Goal: Transaction & Acquisition: Purchase product/service

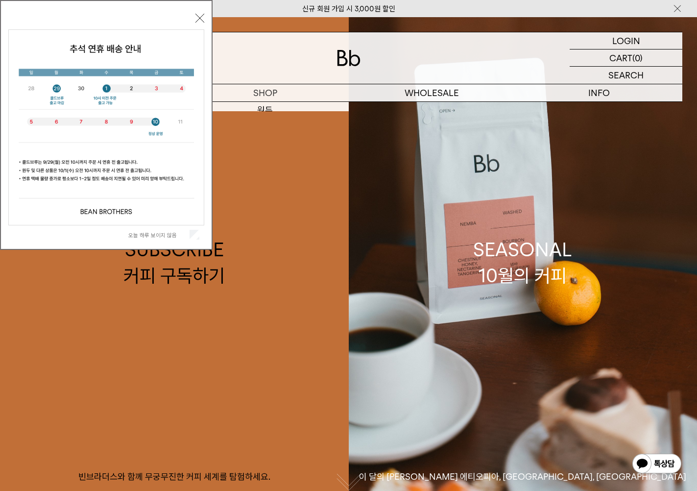
click at [195, 17] on button "닫기" at bounding box center [199, 18] width 9 height 9
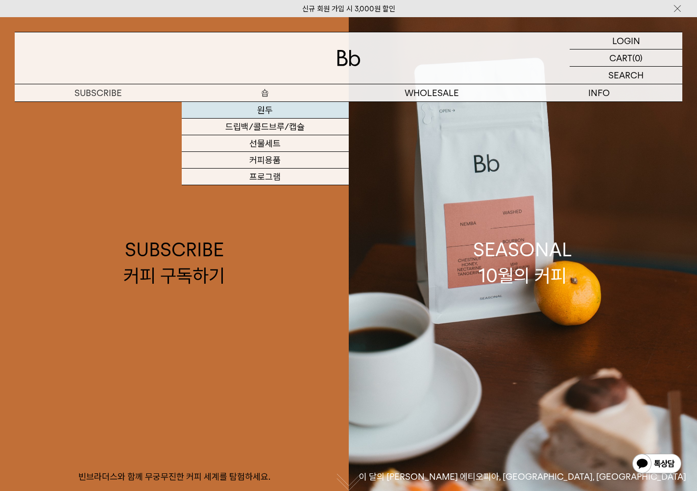
click at [267, 109] on link "원두" at bounding box center [265, 110] width 167 height 17
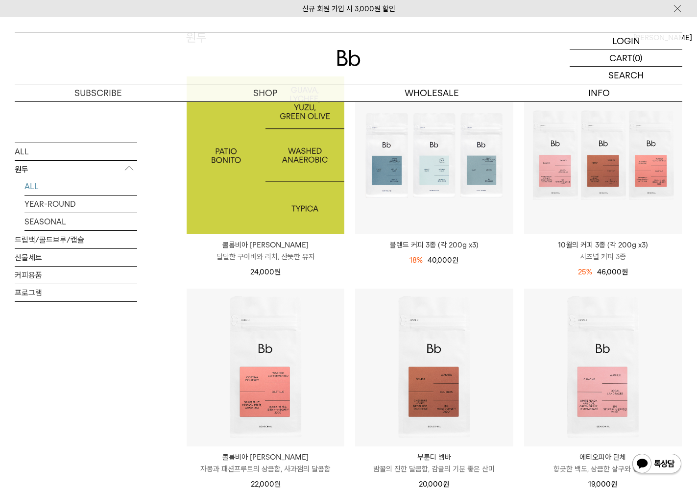
scroll to position [121, 0]
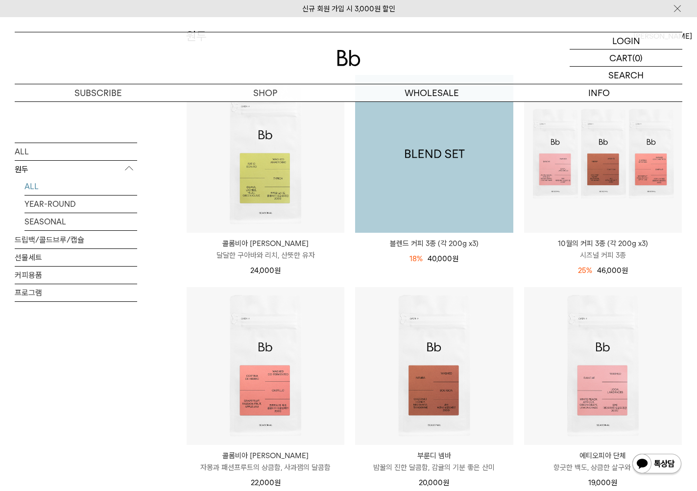
click at [447, 173] on img at bounding box center [434, 154] width 158 height 158
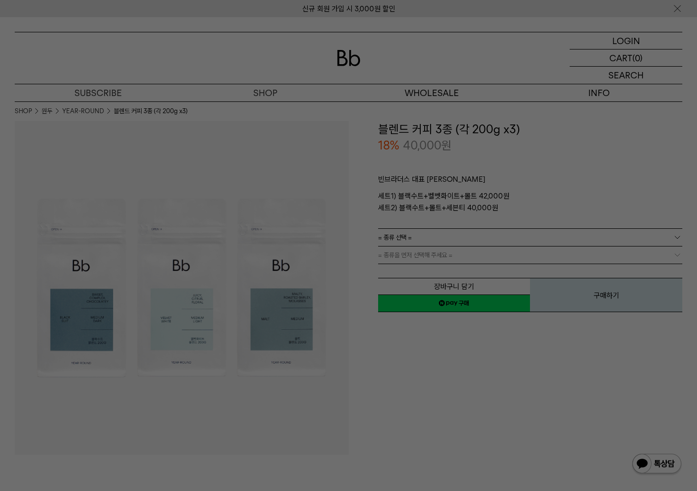
click at [447, 155] on div at bounding box center [348, 245] width 697 height 491
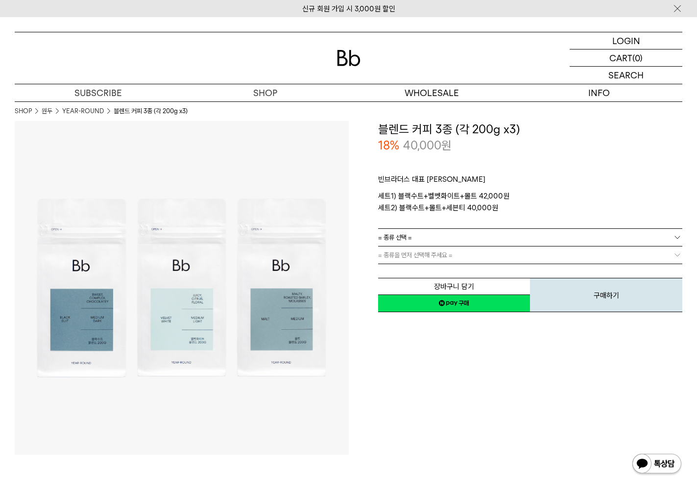
click at [341, 59] on img at bounding box center [349, 58] width 24 height 16
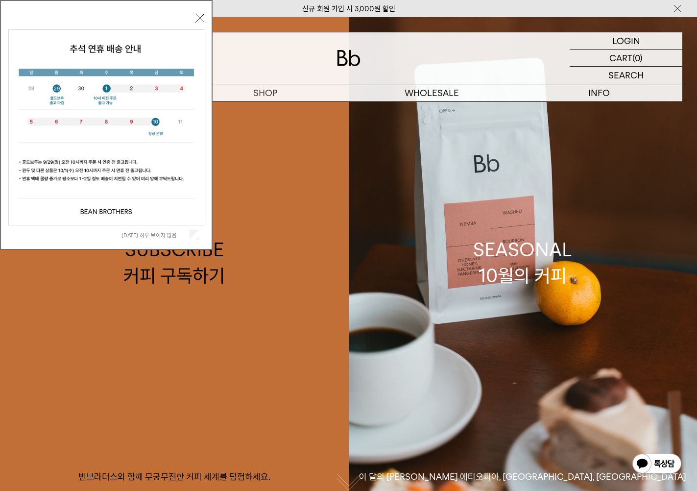
click at [200, 21] on button "닫기" at bounding box center [199, 18] width 9 height 9
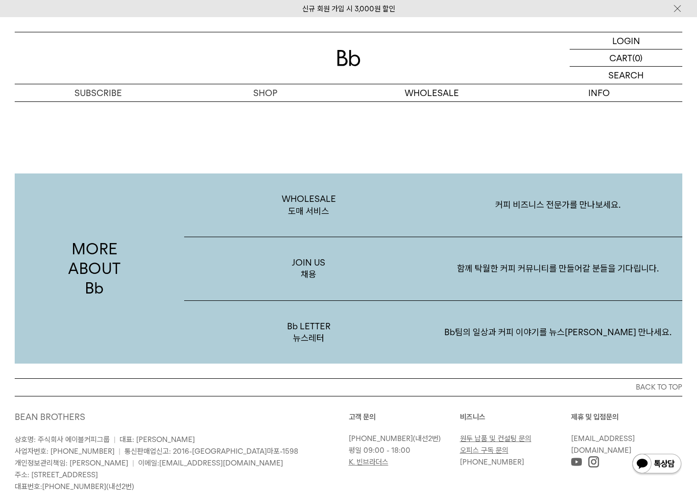
scroll to position [1890, 0]
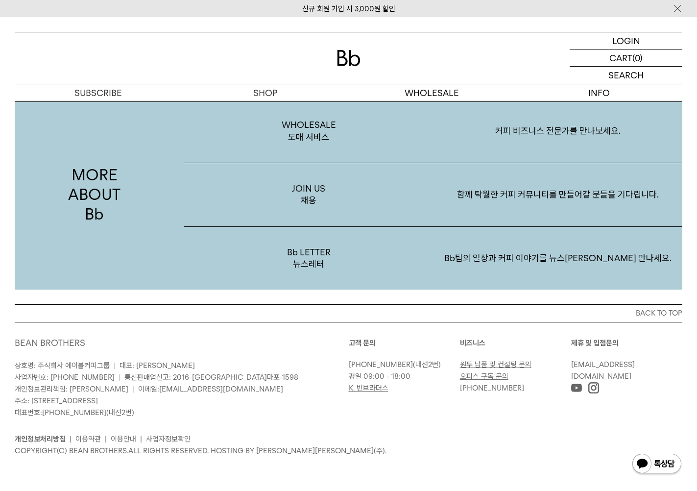
click at [315, 400] on p "상호명: 주식회사 에이블커피그룹 | 대표: 박성호 사업자번호: 220-87-84283 | 통신판매업신고: 2016-서울마포-1598 개인정보관…" at bounding box center [182, 389] width 334 height 59
